Goal: Check status: Check status

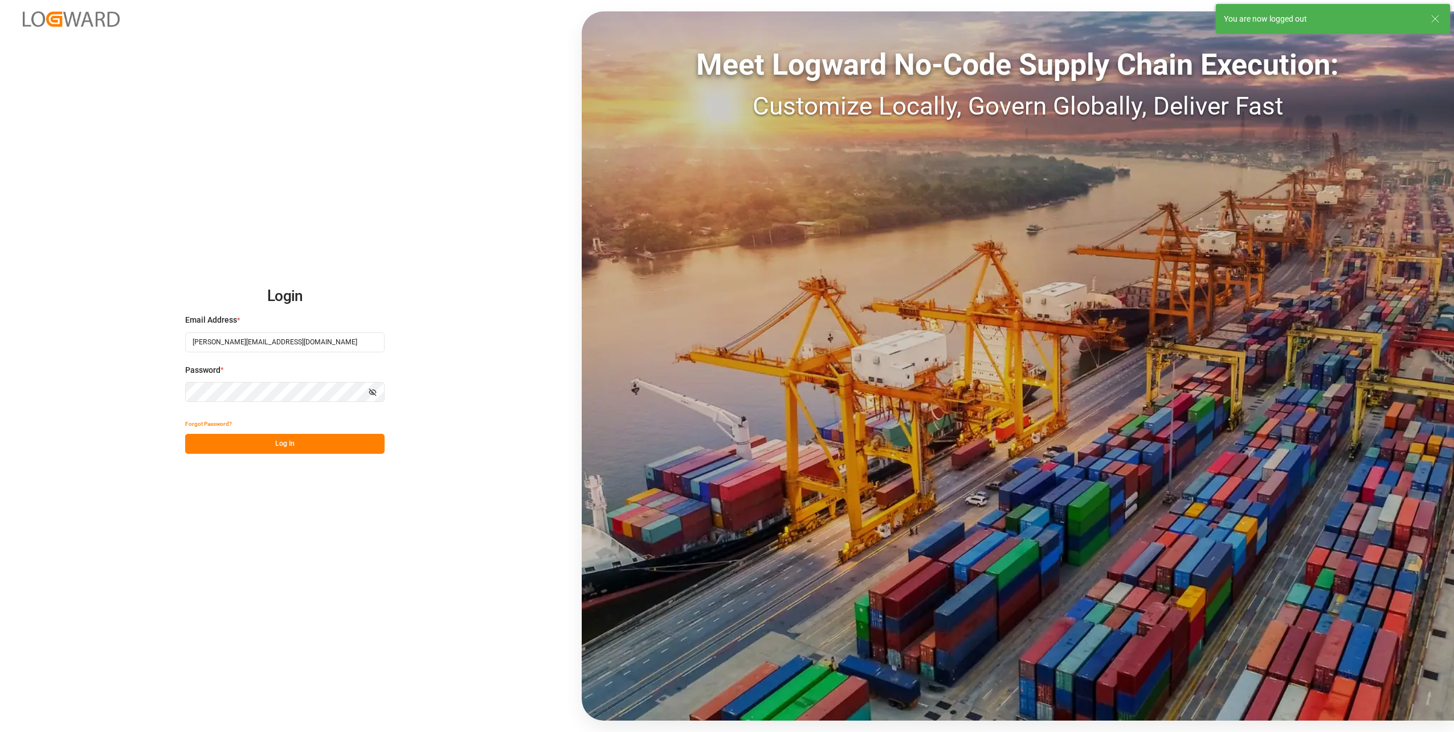
click at [254, 419] on div "Forgot Password?" at bounding box center [284, 424] width 199 height 20
click at [256, 435] on button "Log In" at bounding box center [284, 444] width 199 height 20
